Goal: Transaction & Acquisition: Purchase product/service

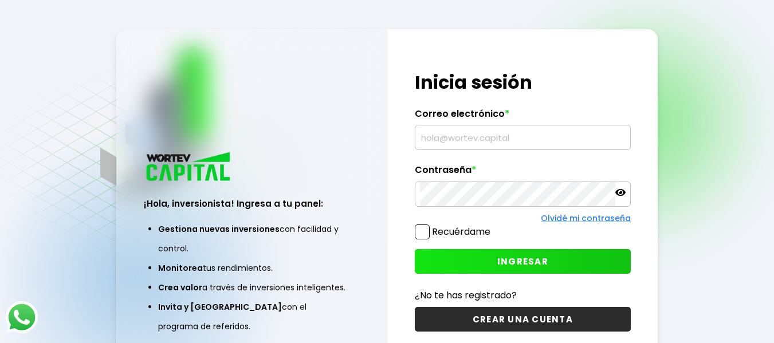
click at [529, 136] on input "text" at bounding box center [523, 138] width 206 height 24
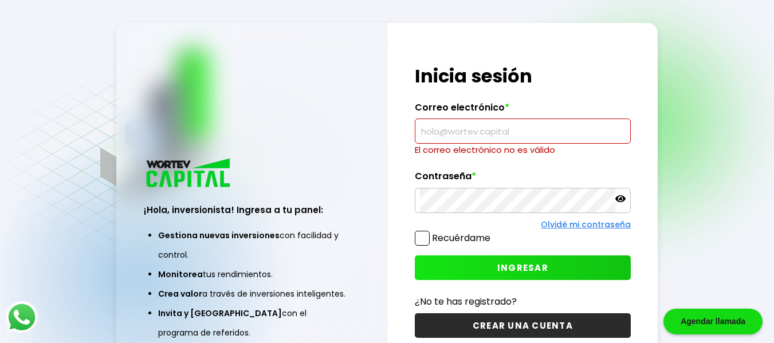
paste input "[EMAIL_ADDRESS][DOMAIN_NAME]"
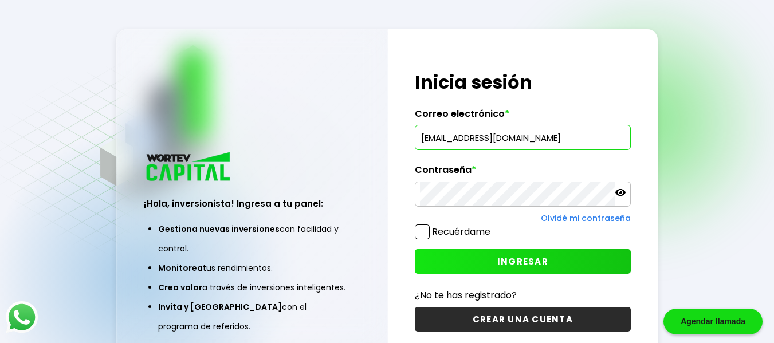
type input "[EMAIL_ADDRESS][DOMAIN_NAME]"
click at [504, 263] on span "INGRESAR" at bounding box center [522, 262] width 51 height 12
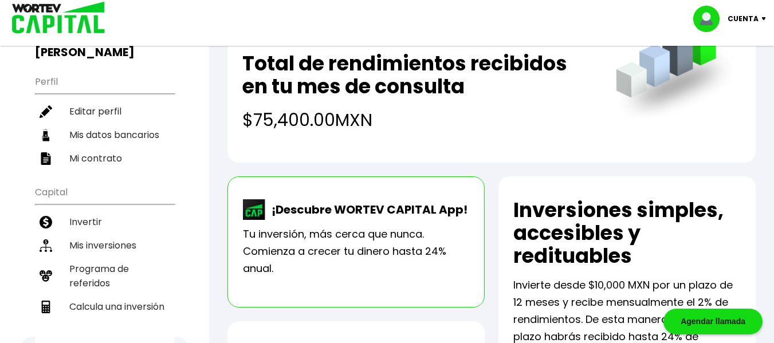
scroll to position [115, 0]
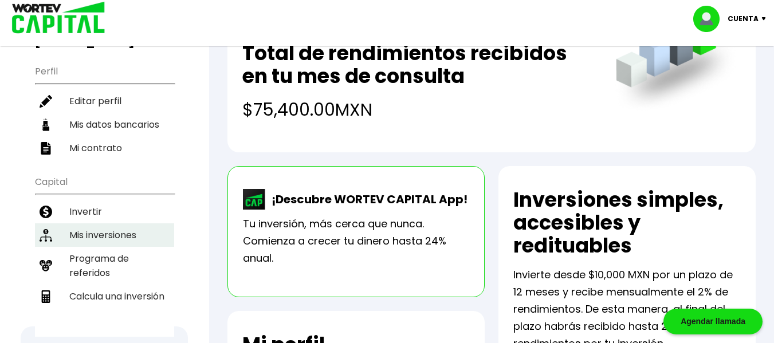
click at [76, 224] on li "Mis inversiones" at bounding box center [104, 235] width 139 height 23
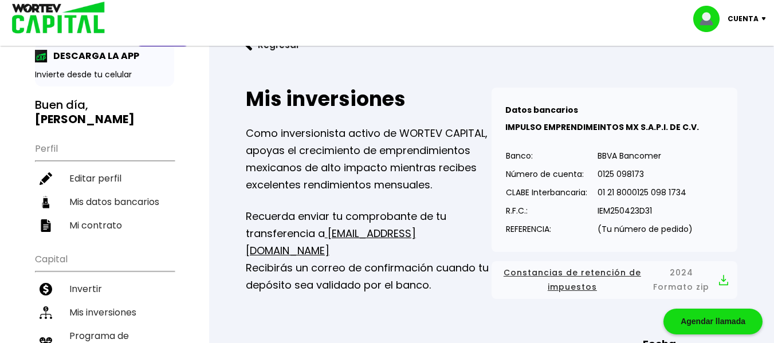
scroll to position [57, 0]
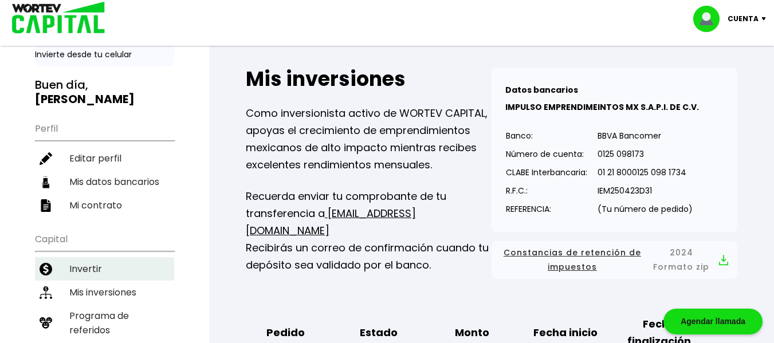
click at [79, 257] on li "Invertir" at bounding box center [104, 268] width 139 height 23
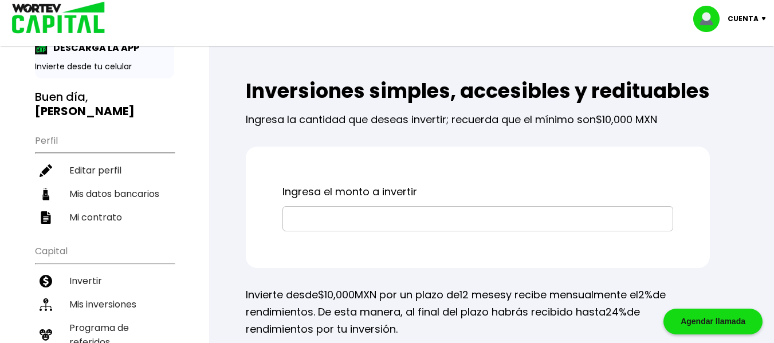
scroll to position [172, 0]
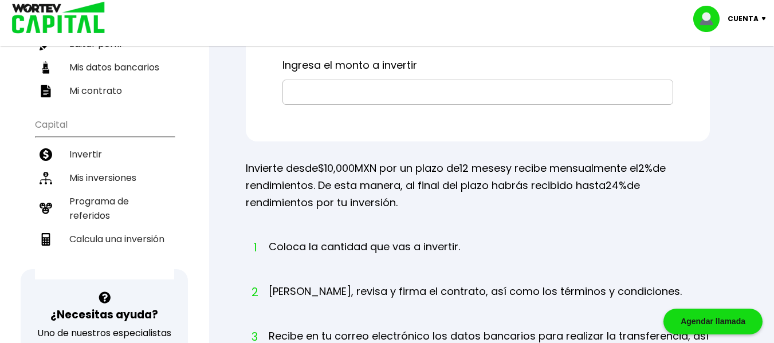
click at [379, 104] on input "text" at bounding box center [478, 92] width 381 height 24
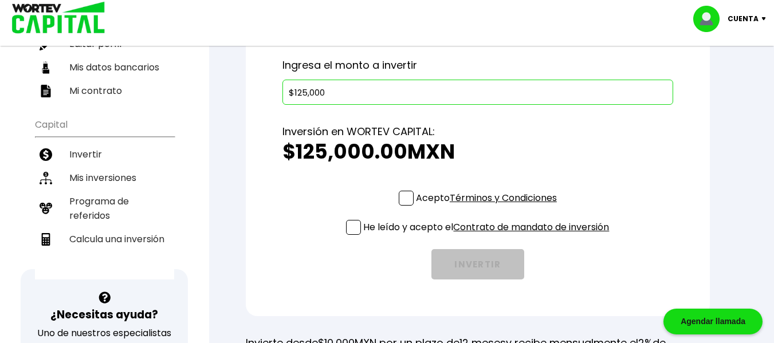
type input "$125,000"
click at [403, 206] on span at bounding box center [406, 198] width 15 height 15
click at [489, 207] on input "Acepto Términos y Condiciones" at bounding box center [489, 207] width 0 height 0
click at [346, 235] on span at bounding box center [353, 227] width 15 height 15
click at [489, 236] on input "He leído y acepto el Contrato de mandato de inversión" at bounding box center [489, 236] width 0 height 0
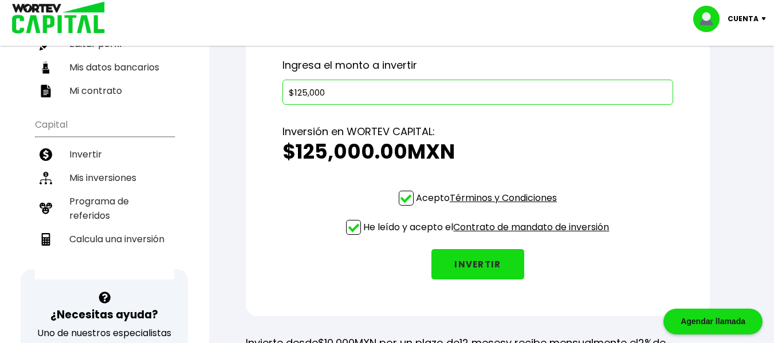
click at [471, 280] on button "INVERTIR" at bounding box center [478, 264] width 93 height 30
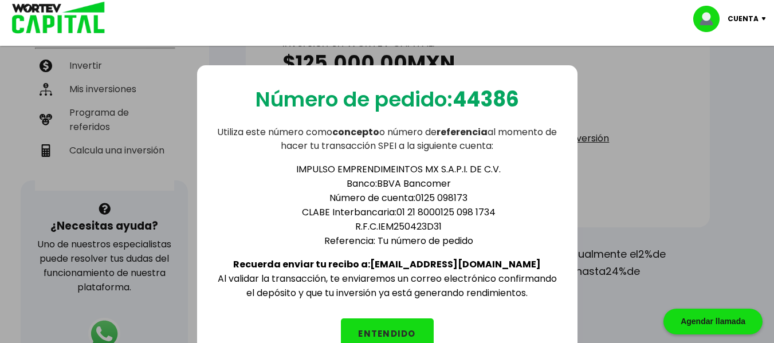
scroll to position [287, 0]
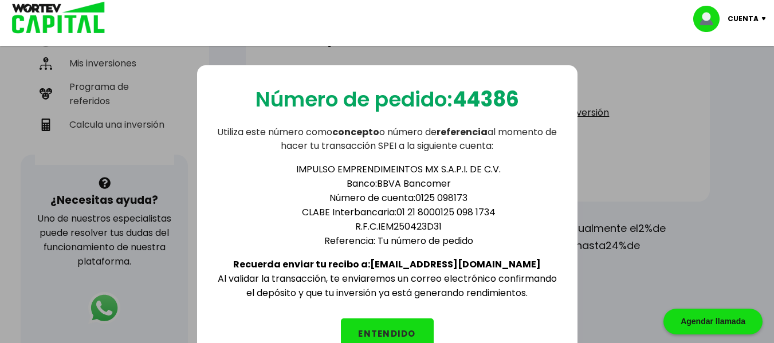
click at [386, 328] on button "ENTENDIDO" at bounding box center [387, 334] width 93 height 30
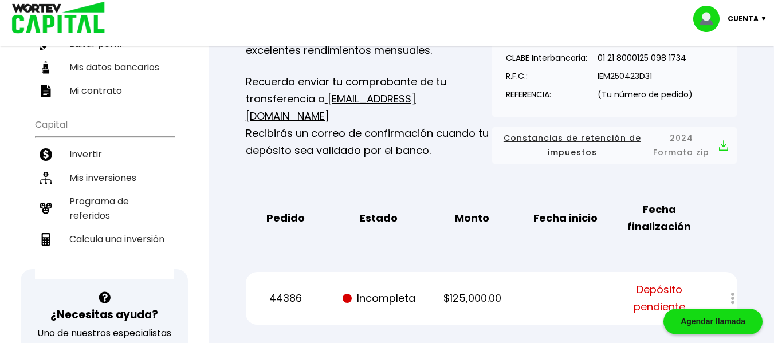
scroll to position [115, 0]
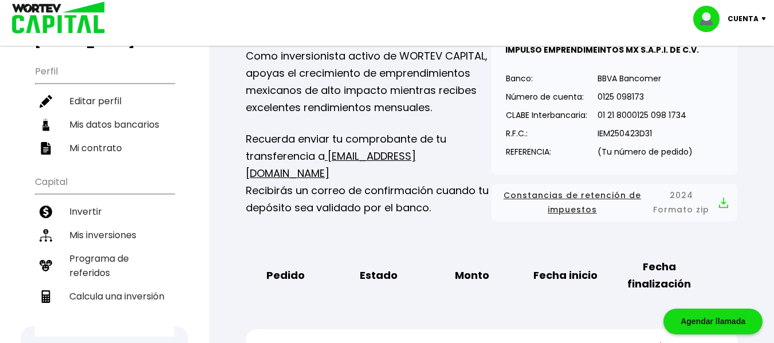
click at [746, 16] on p "Cuenta" at bounding box center [743, 18] width 31 height 17
